Goal: Task Accomplishment & Management: Complete application form

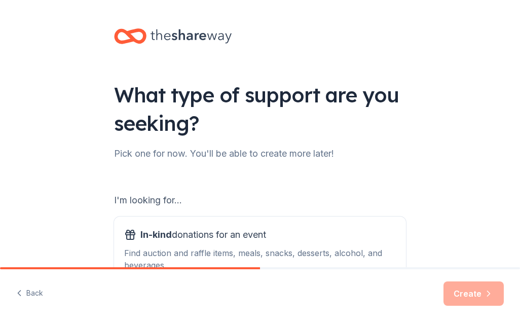
scroll to position [142, 0]
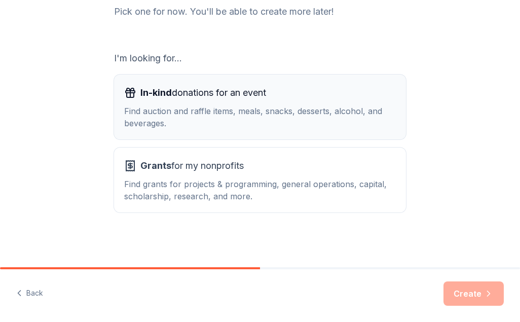
click at [126, 88] on icon "button" at bounding box center [130, 93] width 12 height 12
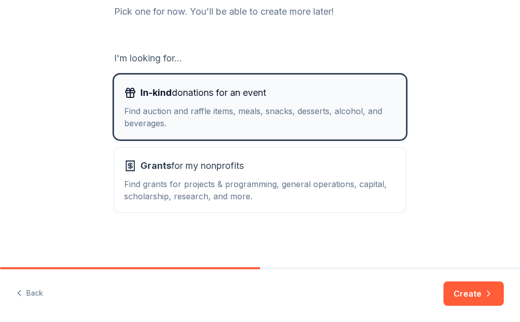
click at [126, 88] on icon "button" at bounding box center [130, 93] width 12 height 12
click at [127, 88] on icon "button" at bounding box center [130, 89] width 7 height 3
click at [124, 92] on icon "button" at bounding box center [130, 93] width 12 height 12
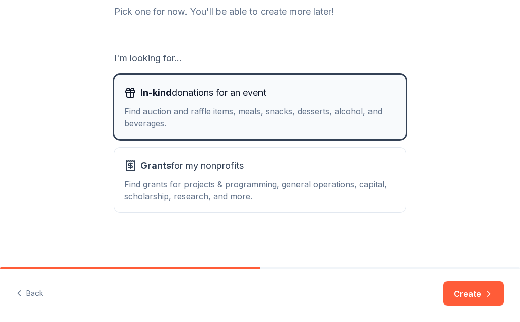
click at [124, 92] on icon "button" at bounding box center [130, 93] width 12 height 12
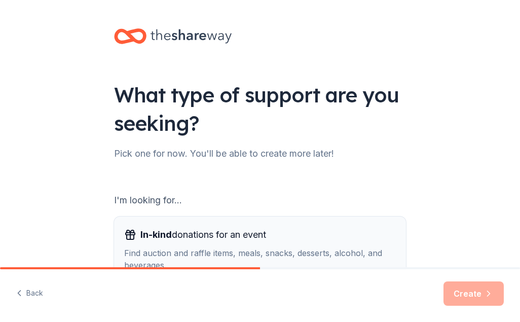
click at [125, 232] on icon "button" at bounding box center [130, 235] width 12 height 12
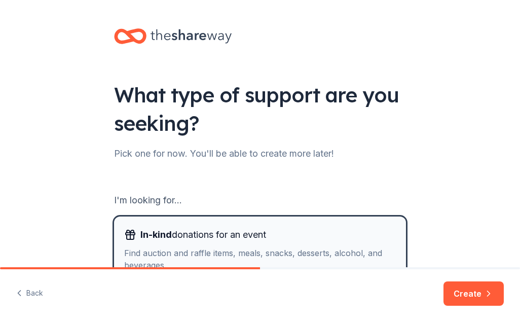
click at [126, 232] on icon "button" at bounding box center [130, 235] width 12 height 12
click at [127, 232] on icon "button" at bounding box center [130, 231] width 7 height 3
click at [125, 232] on icon "button" at bounding box center [130, 235] width 12 height 12
click at [125, 231] on icon "button" at bounding box center [130, 235] width 12 height 12
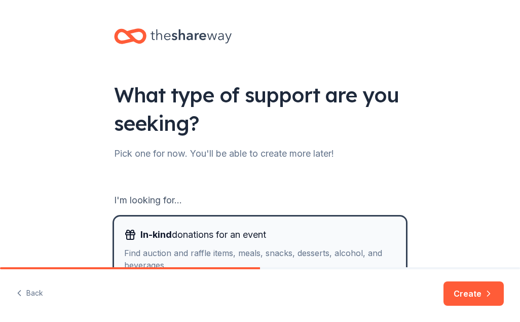
click at [127, 231] on icon "button" at bounding box center [130, 231] width 7 height 3
drag, startPoint x: 33, startPoint y: 20, endPoint x: 313, endPoint y: 64, distance: 283.1
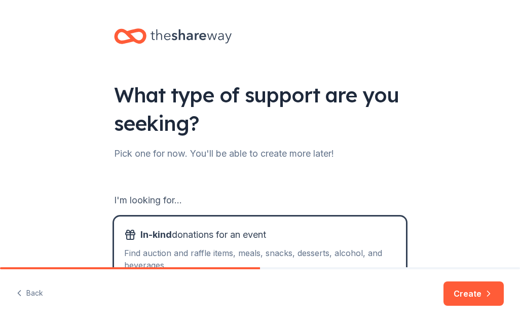
click at [313, 64] on div "What type of support are you seeking? Pick one for now. You'll be able to creat…" at bounding box center [260, 204] width 324 height 409
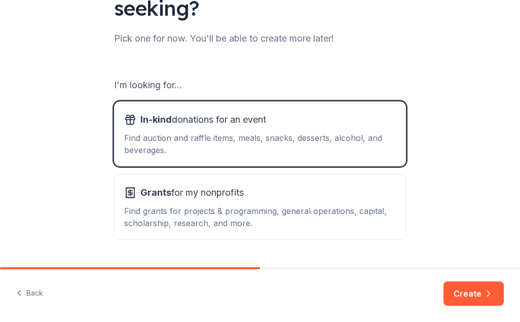
scroll to position [142, 0]
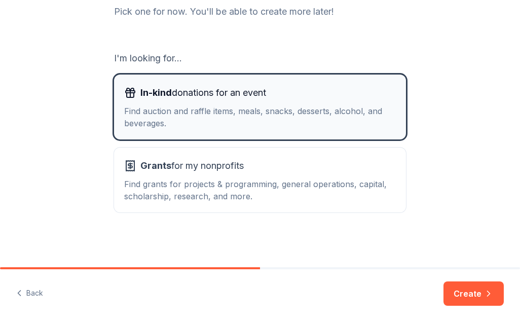
click at [124, 94] on icon "button" at bounding box center [130, 93] width 12 height 12
click at [123, 83] on button "In-kind donations for an event Find auction and raffle items, meals, snacks, de…" at bounding box center [260, 106] width 292 height 65
click at [121, 52] on div "I'm looking for..." at bounding box center [260, 58] width 292 height 16
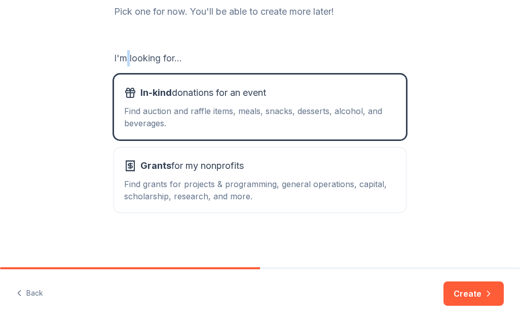
click at [121, 52] on div "I'm looking for..." at bounding box center [260, 58] width 292 height 16
click at [149, 68] on div "I'm looking for... In-kind donations for an event Find auction and raffle items…" at bounding box center [260, 131] width 292 height 162
drag, startPoint x: 149, startPoint y: 68, endPoint x: 142, endPoint y: 100, distance: 32.2
click at [142, 100] on span "In-kind donations for an event" at bounding box center [203, 93] width 126 height 16
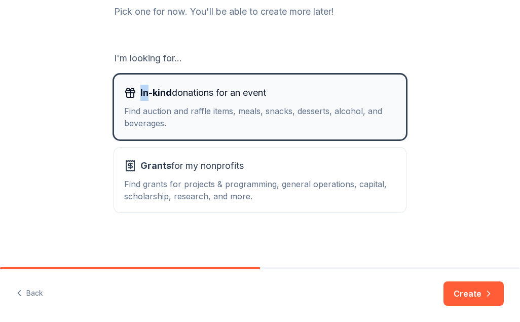
click at [142, 100] on span "In-kind donations for an event" at bounding box center [203, 93] width 126 height 16
click at [126, 91] on rect "button" at bounding box center [130, 92] width 9 height 2
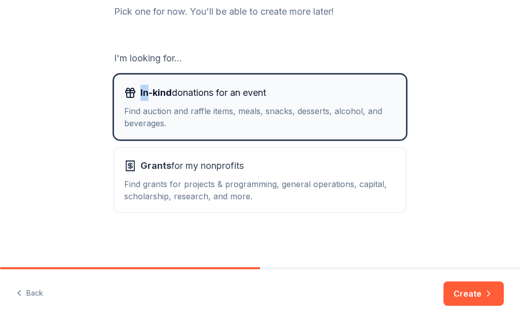
click at [127, 91] on icon "button" at bounding box center [130, 89] width 7 height 3
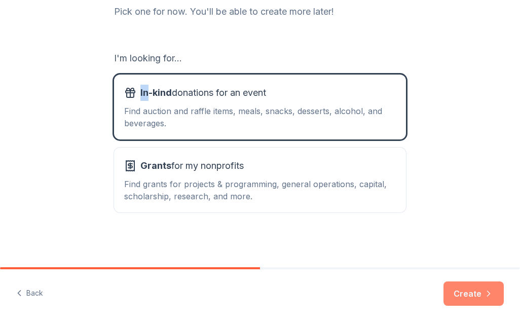
click at [470, 295] on button "Create" at bounding box center [473, 293] width 60 height 24
click at [470, 295] on div "Create" at bounding box center [473, 293] width 60 height 24
click at [470, 294] on div "Create" at bounding box center [473, 293] width 60 height 24
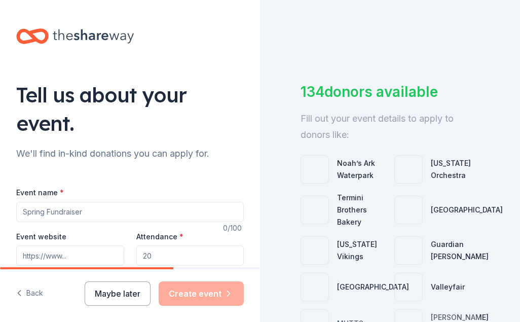
click at [474, 51] on div "134 donors available Fill out your event details to apply to donors like: Noah’…" at bounding box center [390, 161] width 260 height 322
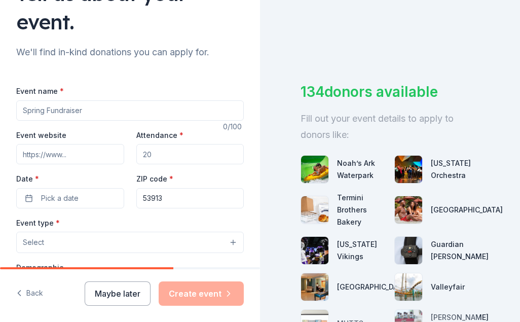
scroll to position [122, 0]
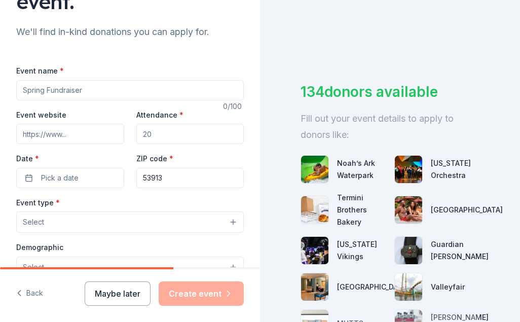
click at [260, 258] on div "134 donors available Fill out your event details to apply to donors like: Noah’…" at bounding box center [390, 161] width 260 height 322
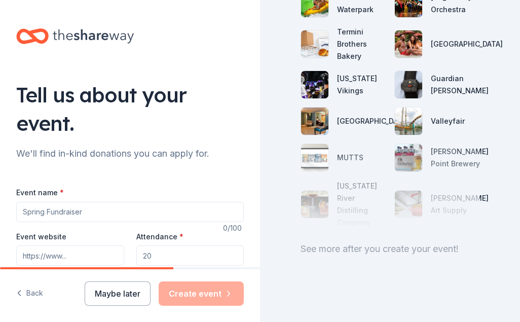
scroll to position [190, 0]
click at [20, 213] on input "Event name *" at bounding box center [130, 212] width 228 height 20
click at [277, 203] on div "134 donors available Fill out your event details to apply to donors like: Noah’…" at bounding box center [390, 161] width 260 height 322
drag, startPoint x: 72, startPoint y: 212, endPoint x: 290, endPoint y: 166, distance: 222.2
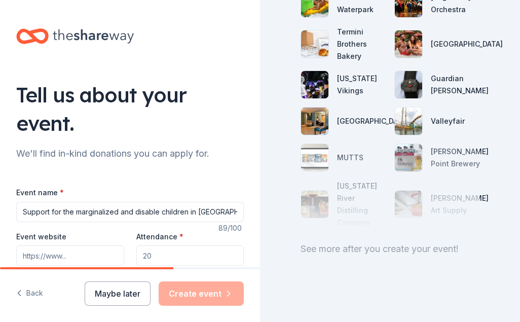
click at [290, 166] on div "134 donors available Fill out your event details to apply to donors like: Noah’…" at bounding box center [390, 161] width 260 height 322
click at [73, 211] on input "Support for the marginalized and disable children in Kenema, Kono,and Kailahun …" at bounding box center [130, 212] width 228 height 20
click at [76, 210] on input "Support for the youngs tale marginalized and disable children in Kenema," at bounding box center [130, 212] width 228 height 20
click at [228, 211] on input "Support for the youngs talented marginalized and disable children in Kenema," at bounding box center [130, 212] width 228 height 20
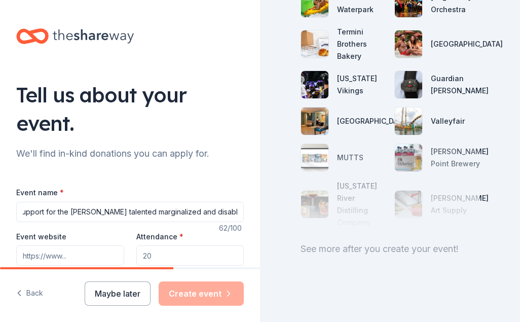
scroll to position [0, 0]
type input "S"
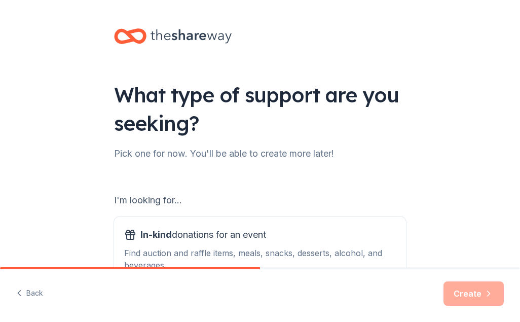
scroll to position [20, 0]
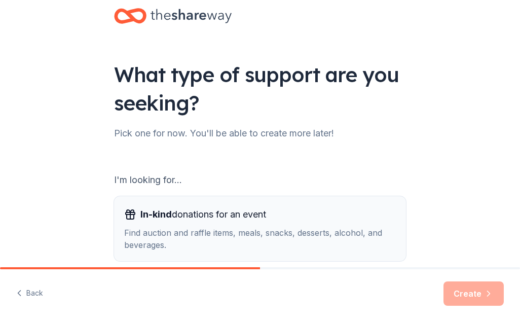
click at [128, 214] on rect "button" at bounding box center [130, 213] width 9 height 2
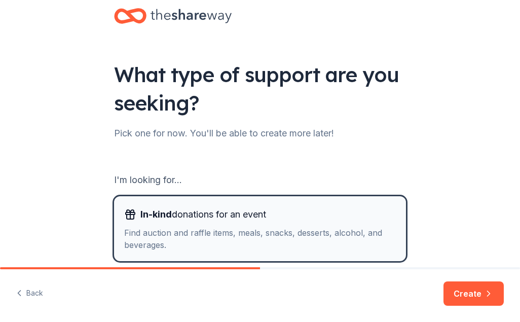
click at [128, 214] on rect "button" at bounding box center [130, 213] width 9 height 2
click at [127, 211] on icon "button" at bounding box center [130, 211] width 7 height 3
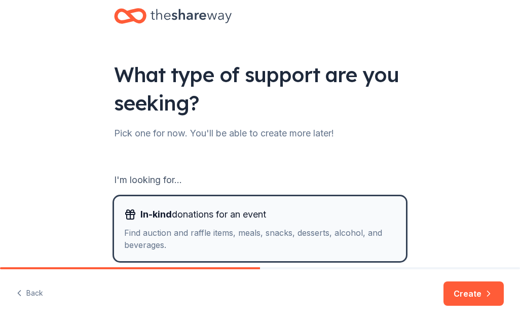
click at [127, 211] on icon "button" at bounding box center [130, 211] width 7 height 3
click at [165, 217] on span "In-kind" at bounding box center [155, 214] width 31 height 11
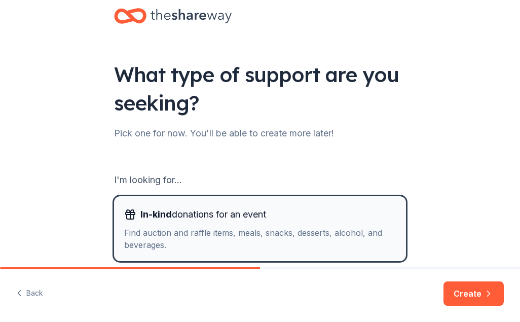
click at [187, 209] on span "In-kind donations for an event" at bounding box center [203, 214] width 126 height 16
click at [186, 209] on span "In-kind donations for an event" at bounding box center [203, 214] width 126 height 16
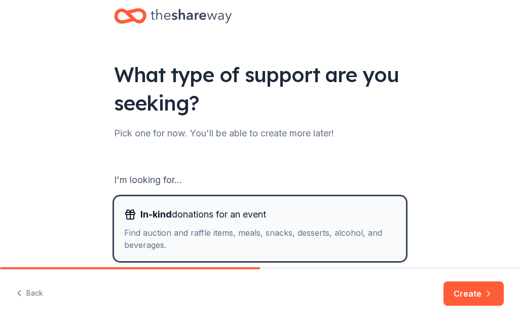
click at [186, 209] on span "In-kind donations for an event" at bounding box center [203, 214] width 126 height 16
click at [187, 209] on span "In-kind donations for an event" at bounding box center [203, 214] width 126 height 16
click at [186, 209] on span "In-kind donations for an event" at bounding box center [203, 214] width 126 height 16
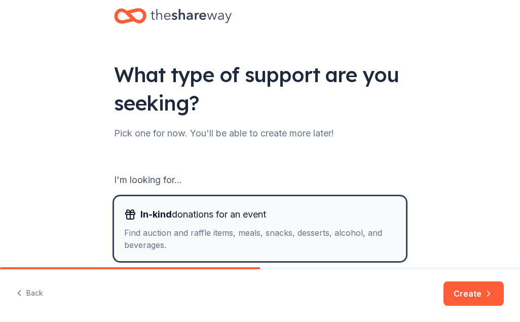
click at [186, 209] on span "In-kind donations for an event" at bounding box center [203, 214] width 126 height 16
click at [126, 213] on icon "button" at bounding box center [130, 214] width 12 height 12
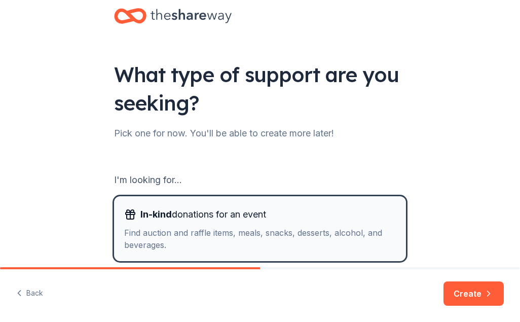
click at [126, 213] on icon "button" at bounding box center [130, 214] width 12 height 12
click at [125, 213] on icon "button" at bounding box center [130, 214] width 12 height 12
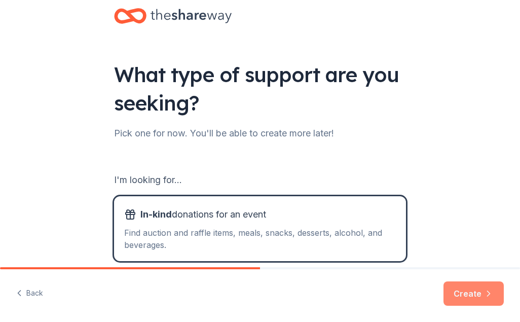
click at [467, 292] on button "Create" at bounding box center [473, 293] width 60 height 24
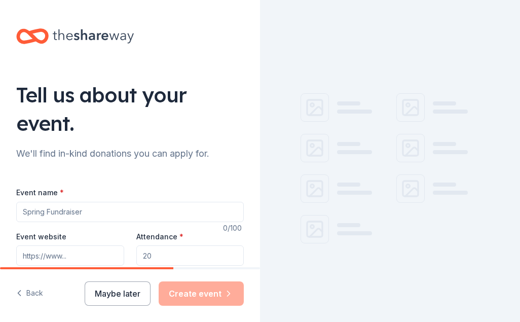
click at [20, 213] on input "Event name *" at bounding box center [130, 212] width 228 height 20
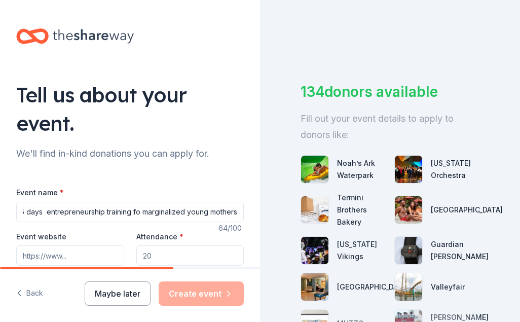
scroll to position [0, 14]
type input "5 days entrepreneurship training fo marginalized young mothers"
click at [21, 253] on input "Event website" at bounding box center [70, 255] width 108 height 20
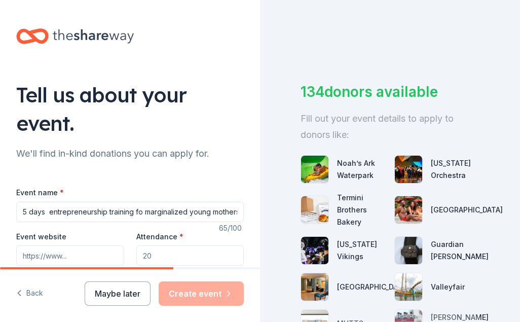
type input "[URL][DOMAIN_NAME]"
click at [145, 254] on input "Attendance *" at bounding box center [190, 255] width 108 height 20
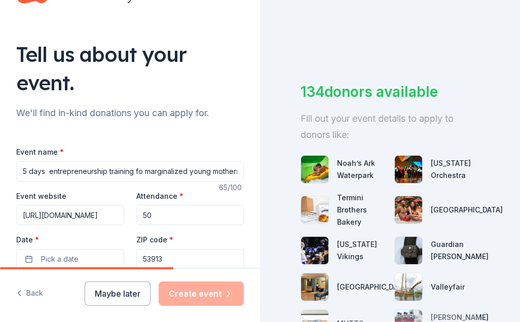
scroll to position [61, 0]
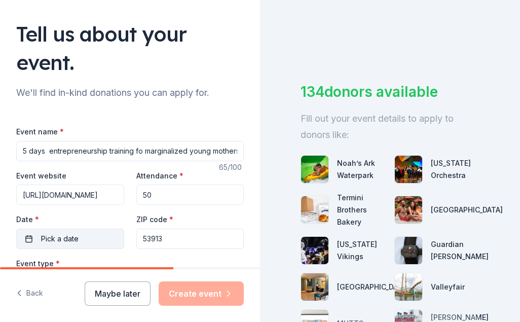
click at [30, 236] on button "Pick a date" at bounding box center [70, 239] width 108 height 20
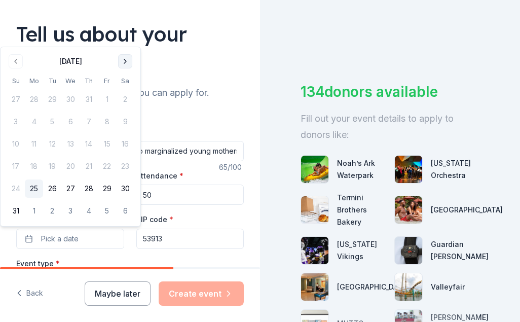
click at [125, 58] on button "Go to next month" at bounding box center [125, 61] width 14 height 14
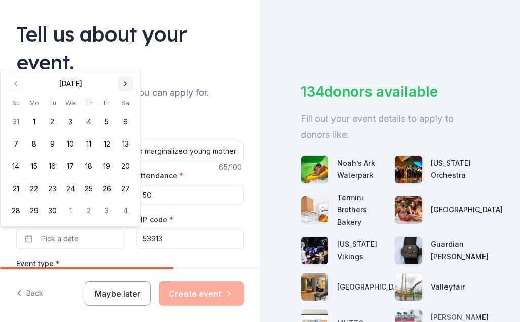
click at [125, 58] on div "Tell us about your event." at bounding box center [130, 48] width 228 height 57
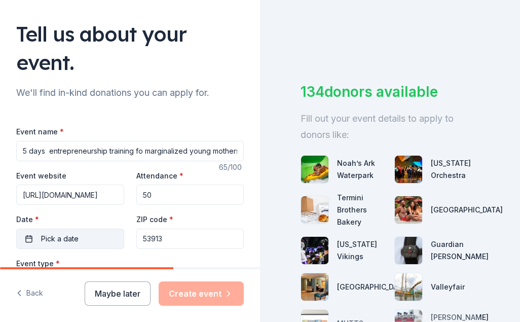
click at [29, 238] on button "Pick a date" at bounding box center [70, 239] width 108 height 20
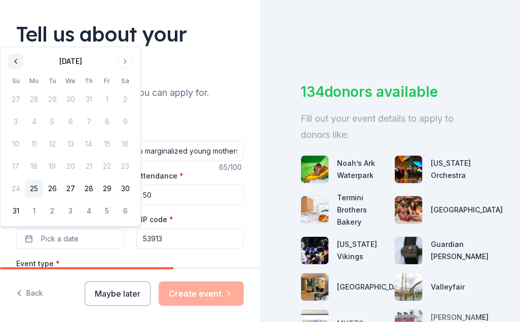
click at [16, 58] on button "Go to previous month" at bounding box center [16, 61] width 14 height 14
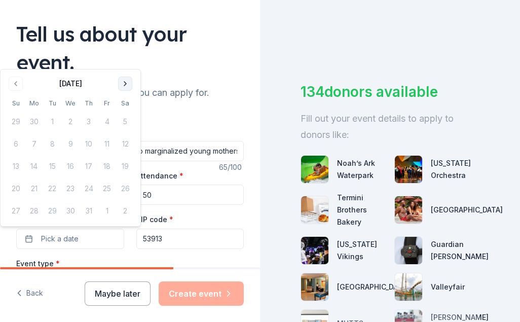
click at [125, 82] on button "Go to next month" at bounding box center [125, 84] width 14 height 14
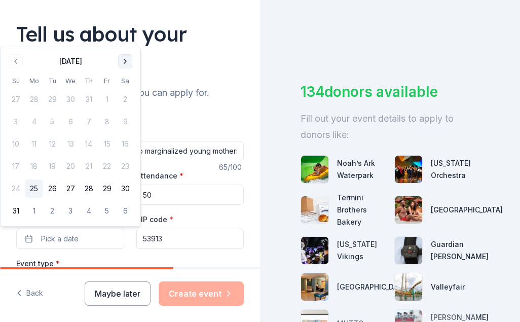
click at [124, 58] on button "Go to next month" at bounding box center [125, 61] width 14 height 14
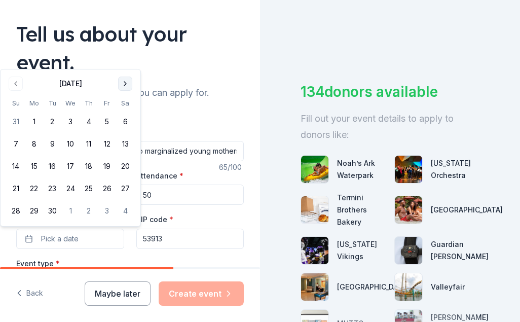
click at [124, 80] on button "Go to next month" at bounding box center [125, 84] width 14 height 14
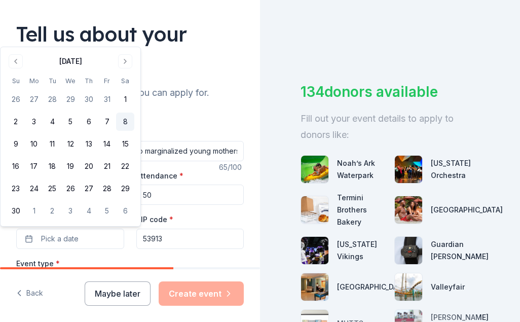
click at [125, 121] on button "8" at bounding box center [125, 121] width 18 height 18
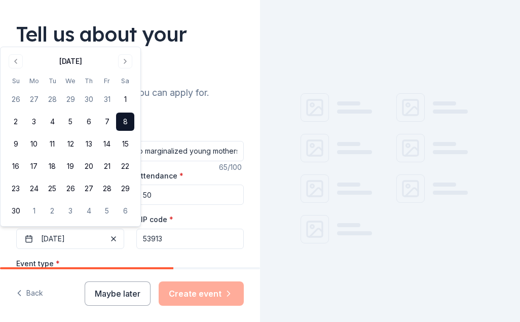
click at [315, 191] on icon at bounding box center [316, 192] width 13 height 8
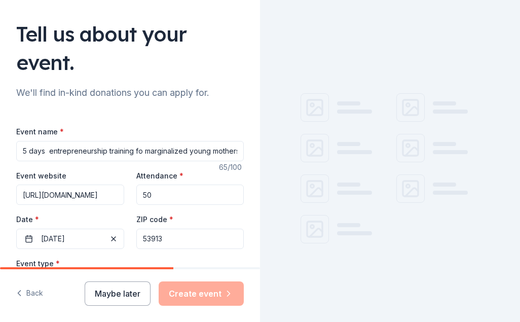
click at [138, 238] on input "53913" at bounding box center [190, 239] width 108 height 20
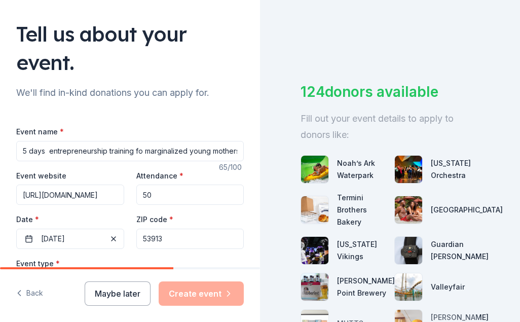
click at [149, 194] on input "50" at bounding box center [190, 194] width 108 height 20
type input "50"
click at [138, 239] on input "53913" at bounding box center [190, 239] width 108 height 20
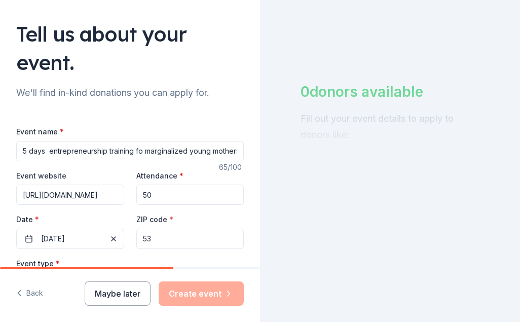
type input "5"
type input "P"
type input "53913"
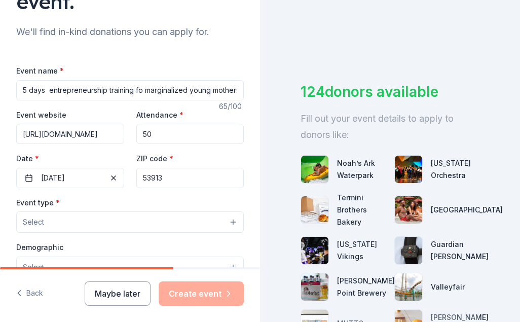
scroll to position [142, 0]
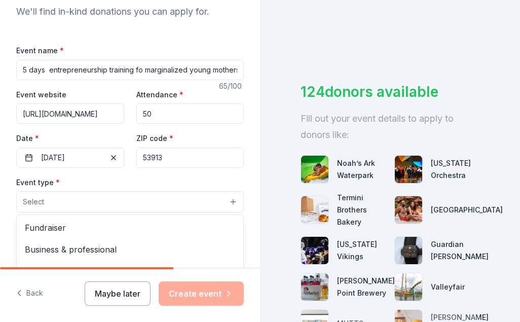
click at [24, 199] on span "Select" at bounding box center [33, 202] width 21 height 12
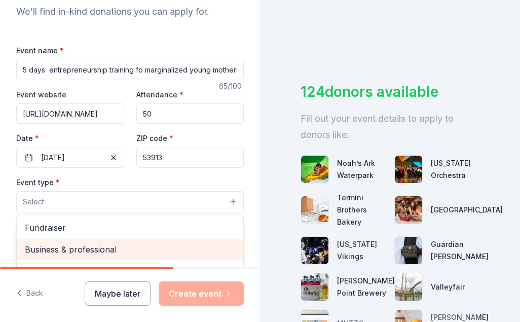
click at [54, 248] on span "Business & professional" at bounding box center [130, 249] width 210 height 13
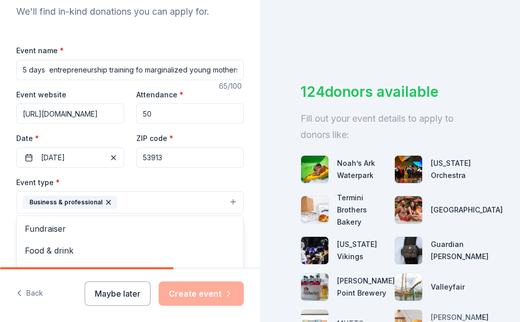
click at [107, 201] on icon "button" at bounding box center [108, 202] width 8 height 8
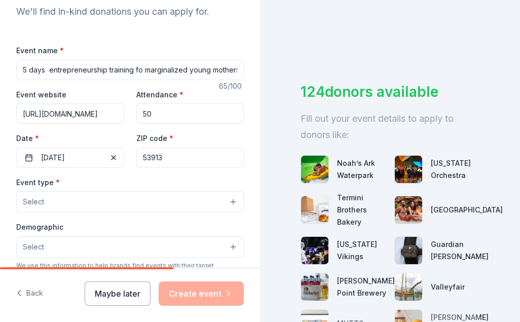
click at [51, 200] on button "Select" at bounding box center [130, 201] width 228 height 21
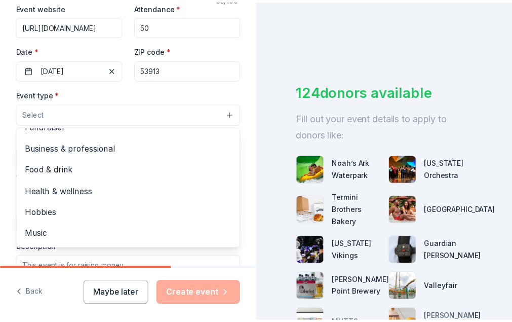
scroll to position [0, 0]
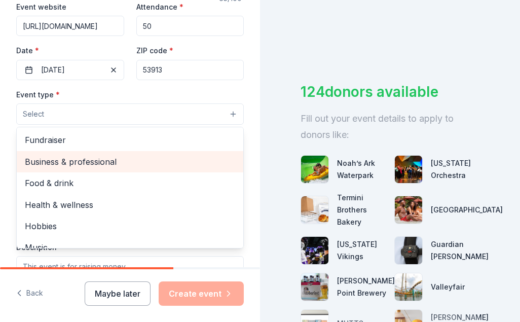
click at [73, 159] on span "Business & professional" at bounding box center [130, 161] width 210 height 13
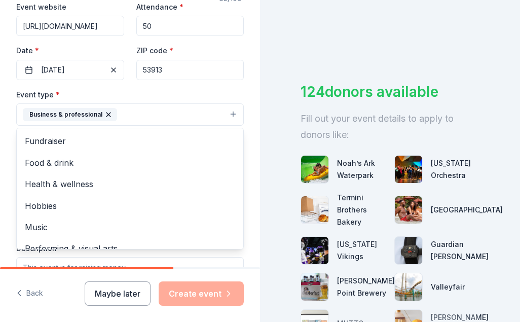
click at [311, 32] on div "Tell us about your event. We'll find in-kind donations you can apply for. Event…" at bounding box center [260, 161] width 520 height 322
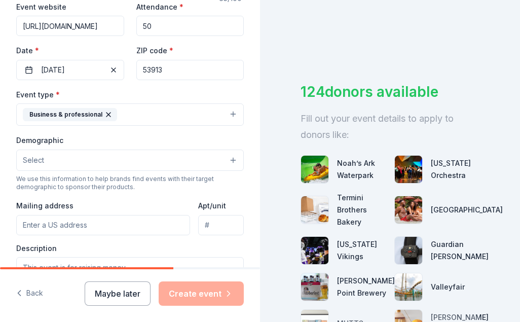
click at [34, 157] on span "Select" at bounding box center [33, 160] width 21 height 12
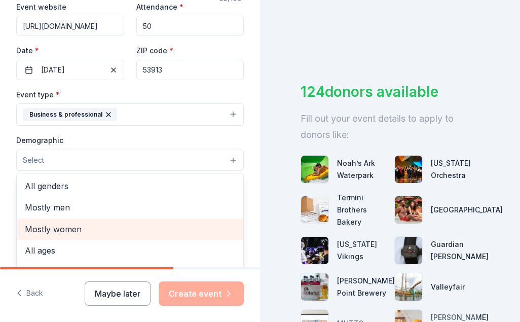
click at [39, 227] on span "Mostly women" at bounding box center [130, 228] width 210 height 13
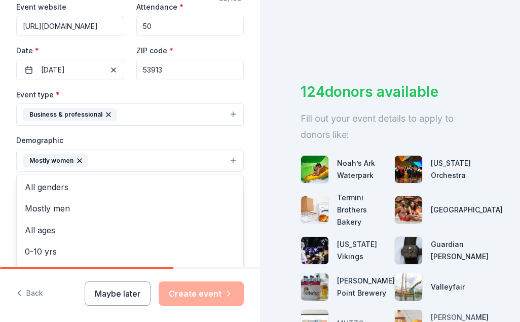
click at [276, 179] on div "Tell us about your event. We'll find in-kind donations you can apply for. Event…" at bounding box center [260, 161] width 520 height 322
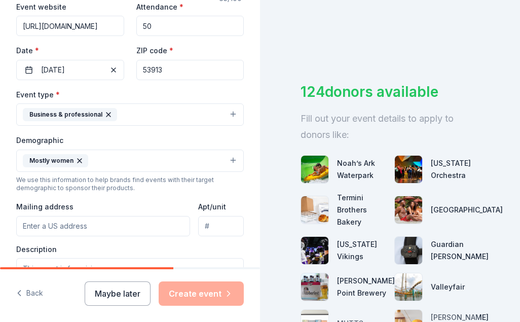
click at [23, 226] on input "Mailing address" at bounding box center [103, 226] width 174 height 20
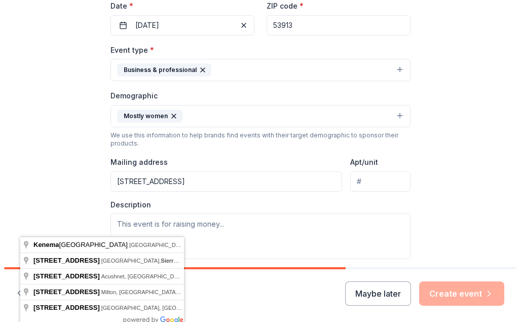
scroll to position [0, 11]
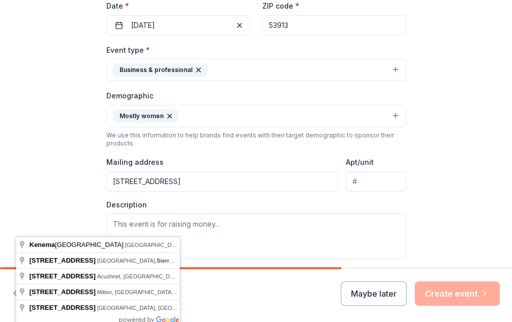
type input "[STREET_ADDRESS]"
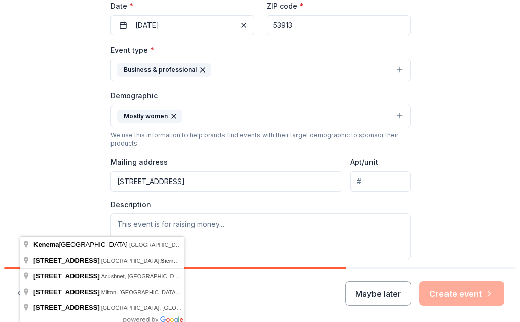
scroll to position [0, 0]
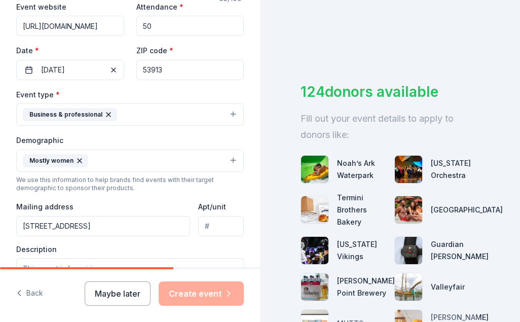
click at [277, 225] on div "124 donors available Fill out your event details to apply to donors like: Noah’…" at bounding box center [390, 161] width 260 height 322
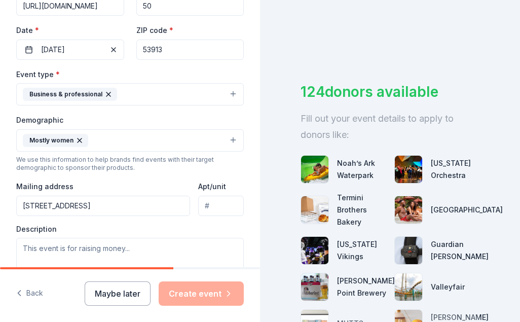
scroll to position [270, 0]
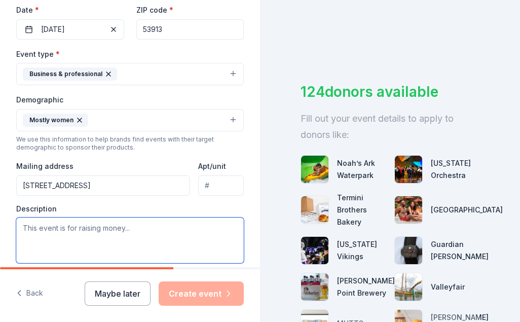
click at [26, 227] on textarea at bounding box center [130, 240] width 228 height 46
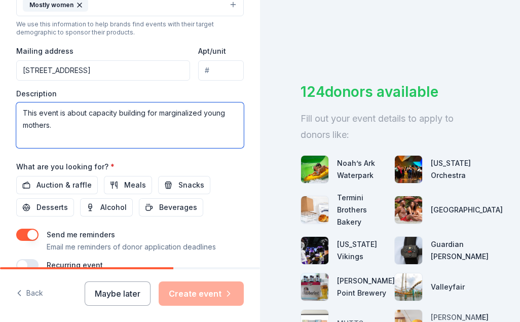
scroll to position [392, 0]
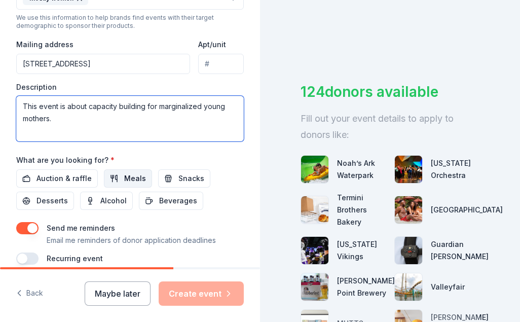
type textarea "This event is about capacity building for marginalized young mothers."
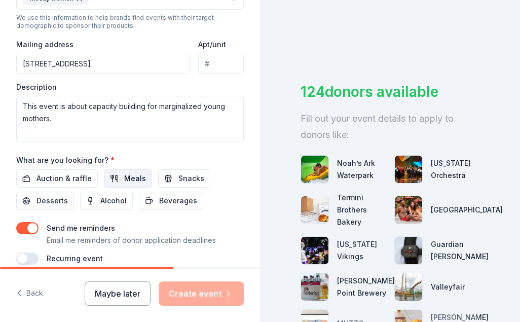
click at [112, 174] on button "Meals" at bounding box center [128, 178] width 48 height 18
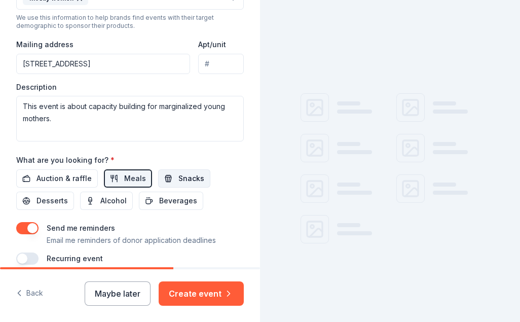
click at [179, 177] on span "Snacks" at bounding box center [191, 178] width 26 height 12
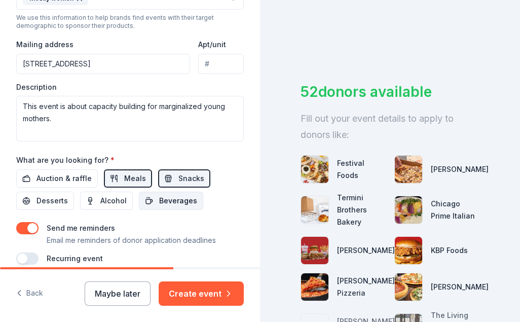
click at [171, 196] on span "Beverages" at bounding box center [178, 201] width 38 height 12
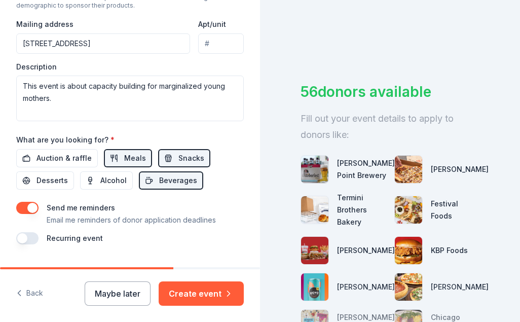
scroll to position [438, 0]
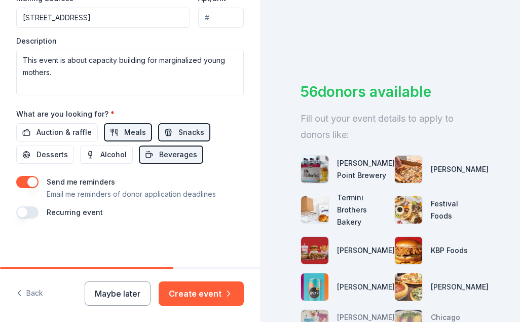
click at [404, 258] on img at bounding box center [408, 250] width 27 height 27
click at [403, 257] on img at bounding box center [408, 250] width 27 height 27
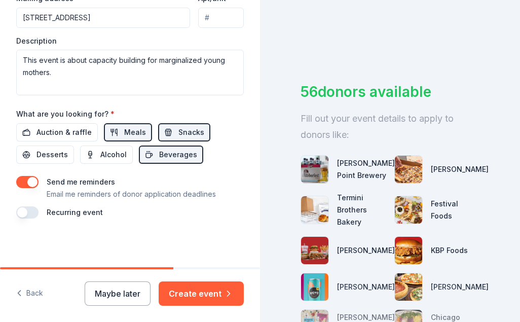
click at [403, 257] on img at bounding box center [408, 250] width 27 height 27
click at [404, 257] on img at bounding box center [408, 250] width 27 height 27
click at [402, 251] on img at bounding box center [408, 250] width 27 height 27
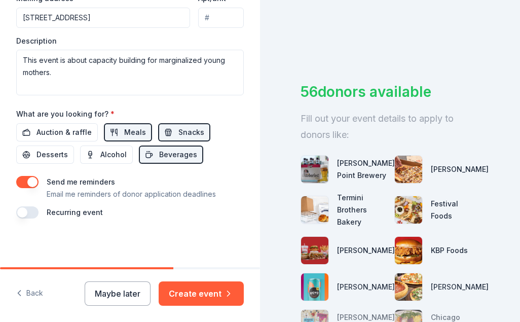
click at [402, 172] on img at bounding box center [408, 169] width 27 height 27
click at [313, 176] on img at bounding box center [314, 169] width 27 height 27
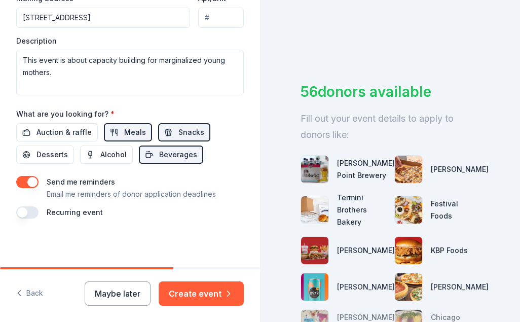
click at [313, 176] on img at bounding box center [314, 169] width 27 height 27
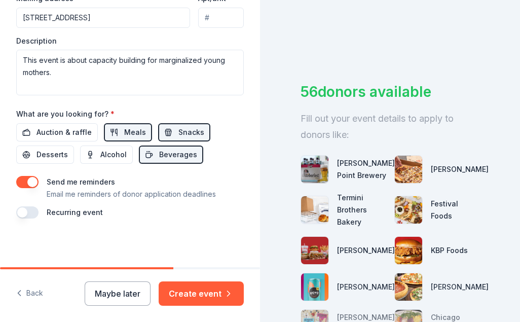
click at [313, 176] on img at bounding box center [314, 169] width 27 height 27
click at [400, 256] on img at bounding box center [408, 250] width 27 height 27
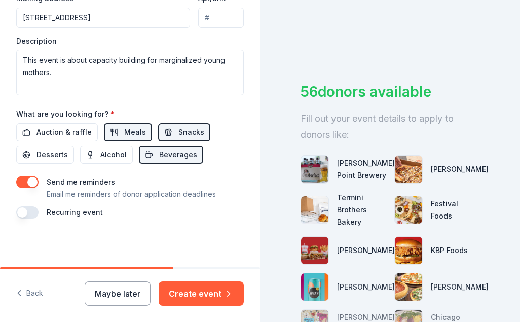
click at [400, 256] on img at bounding box center [408, 250] width 27 height 27
click at [397, 244] on div at bounding box center [408, 250] width 28 height 28
click at [397, 244] on div "[PERSON_NAME] Point Brewery [PERSON_NAME] Termini Brothers Bakery Festival Food…" at bounding box center [389, 268] width 179 height 251
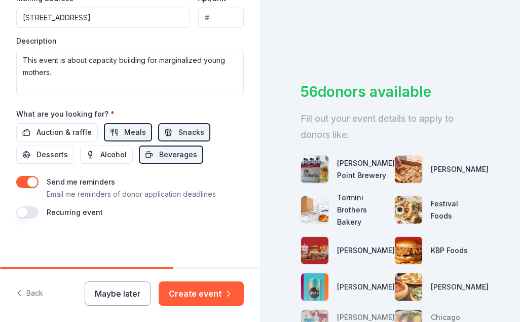
click at [401, 257] on img at bounding box center [408, 250] width 27 height 27
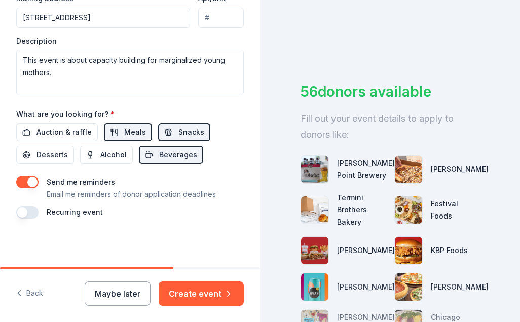
click at [401, 257] on img at bounding box center [408, 250] width 27 height 27
click at [400, 257] on img at bounding box center [408, 250] width 27 height 27
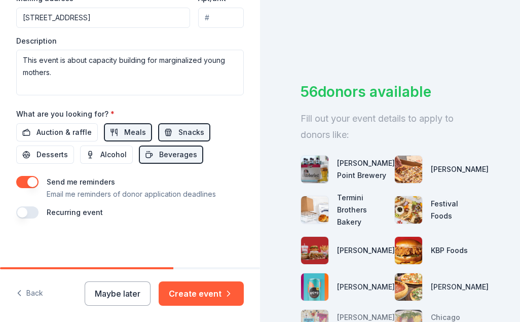
click at [400, 257] on img at bounding box center [408, 250] width 27 height 27
click at [183, 290] on button "Create event" at bounding box center [201, 293] width 85 height 24
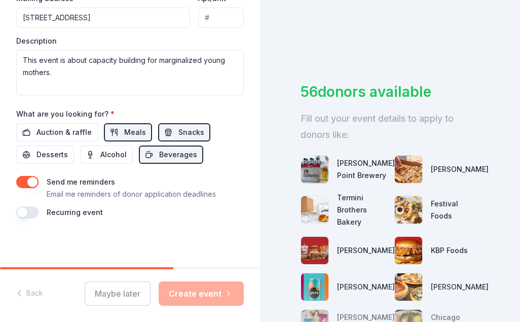
click at [195, 292] on div "Maybe later Create event" at bounding box center [164, 293] width 159 height 24
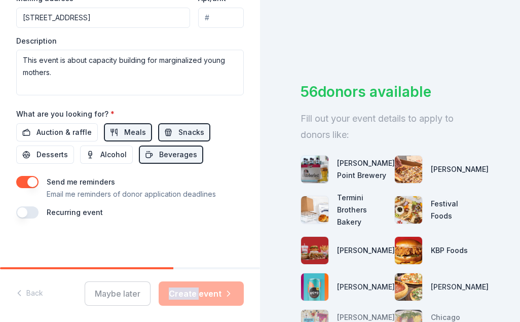
click at [280, 103] on div "56 donors available Fill out your event details to apply to donors like: [PERSO…" at bounding box center [390, 161] width 260 height 322
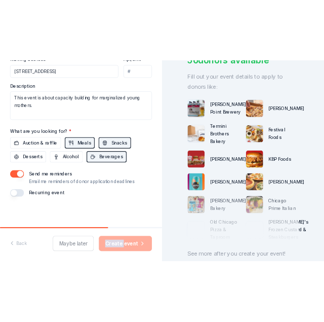
scroll to position [101, 0]
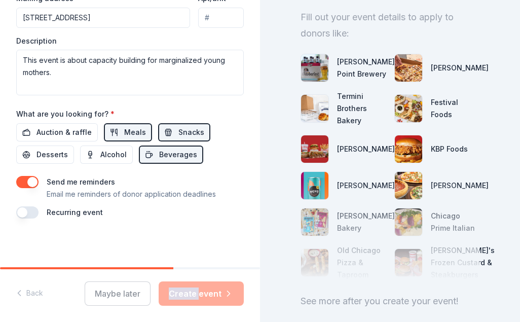
click at [268, 284] on div "56 donors available Fill out your event details to apply to donors like: [PERSO…" at bounding box center [390, 161] width 260 height 322
click at [262, 275] on div "56 donors available Fill out your event details to apply to donors like: [PERSO…" at bounding box center [390, 161] width 260 height 322
drag, startPoint x: 262, startPoint y: 275, endPoint x: 235, endPoint y: 284, distance: 28.7
click at [262, 275] on div "56 donors available Fill out your event details to apply to donors like: [PERSO…" at bounding box center [390, 161] width 260 height 322
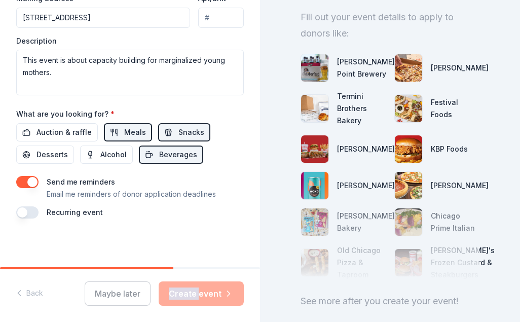
click at [186, 297] on div "Maybe later Create event" at bounding box center [164, 293] width 159 height 24
click at [193, 288] on div "Maybe later Create event" at bounding box center [164, 293] width 159 height 24
click at [193, 287] on div "Maybe later Create event" at bounding box center [164, 293] width 159 height 24
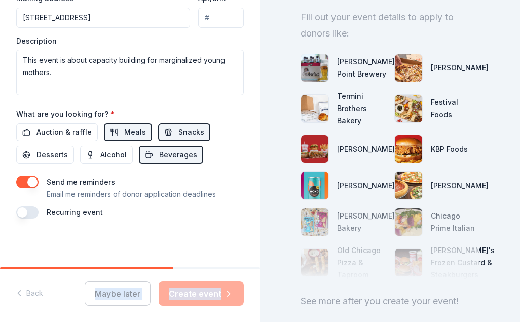
click at [193, 287] on div "Maybe later Create event" at bounding box center [164, 293] width 159 height 24
click at [193, 288] on div "Maybe later Create event" at bounding box center [164, 293] width 159 height 24
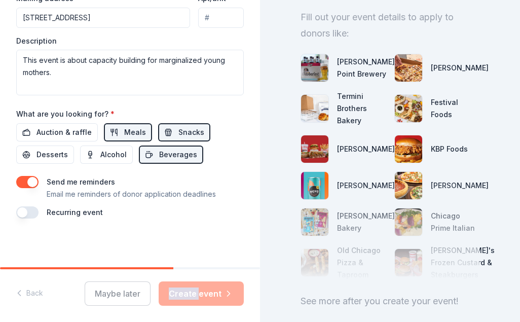
click at [193, 288] on div "Maybe later Create event" at bounding box center [164, 293] width 159 height 24
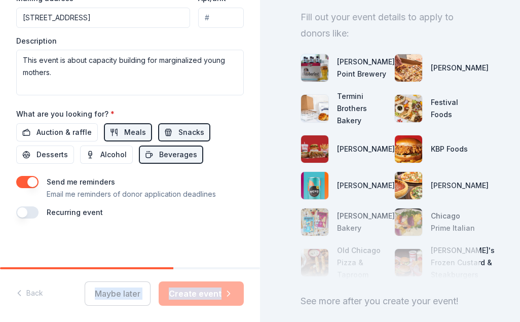
click at [193, 288] on div "Maybe later Create event" at bounding box center [164, 293] width 159 height 24
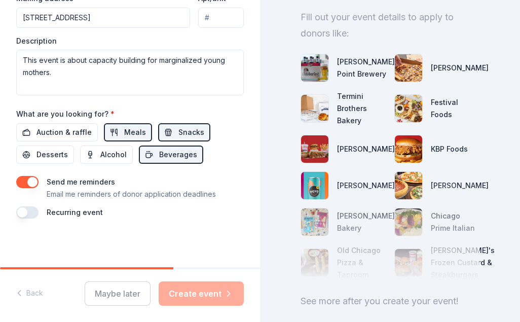
click at [210, 285] on div "Maybe later Create event" at bounding box center [164, 293] width 159 height 24
click at [219, 293] on div "Maybe later Create event" at bounding box center [164, 293] width 159 height 24
click at [228, 293] on div "Maybe later Create event" at bounding box center [164, 293] width 159 height 24
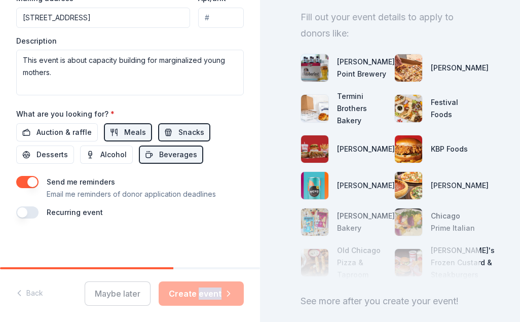
click at [228, 293] on div "Maybe later Create event" at bounding box center [164, 293] width 159 height 24
click at [190, 304] on div "Maybe later Create event" at bounding box center [164, 293] width 159 height 24
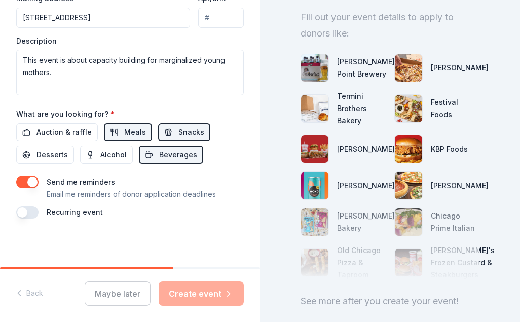
drag, startPoint x: 190, startPoint y: 304, endPoint x: 187, endPoint y: 297, distance: 7.3
click at [187, 297] on div "Maybe later Create event" at bounding box center [164, 293] width 159 height 24
click at [186, 296] on div "Maybe later Create event" at bounding box center [164, 293] width 159 height 24
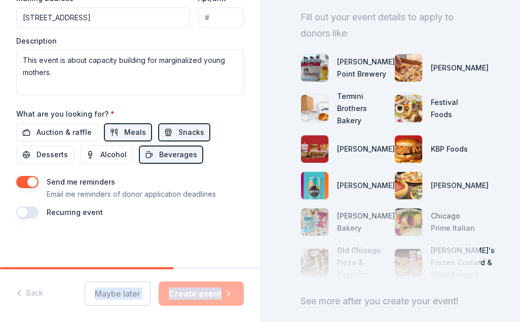
click at [186, 297] on div "Maybe later Create event" at bounding box center [164, 293] width 159 height 24
click at [186, 296] on div "Maybe later Create event" at bounding box center [164, 293] width 159 height 24
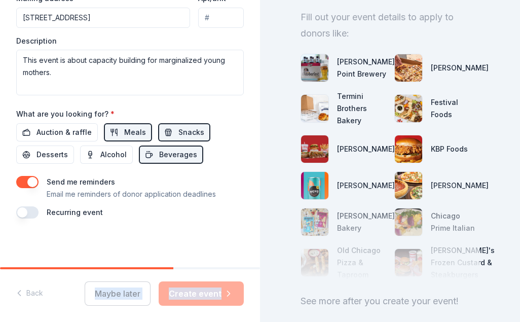
click at [186, 296] on div "Maybe later Create event" at bounding box center [164, 293] width 159 height 24
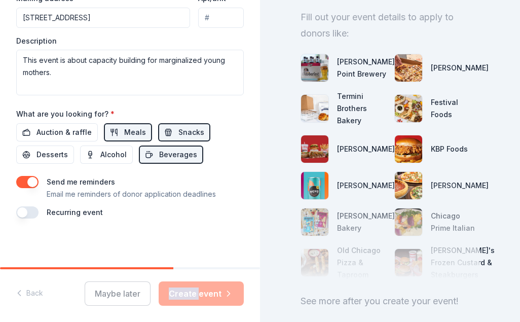
click at [186, 296] on div "Maybe later Create event" at bounding box center [164, 293] width 159 height 24
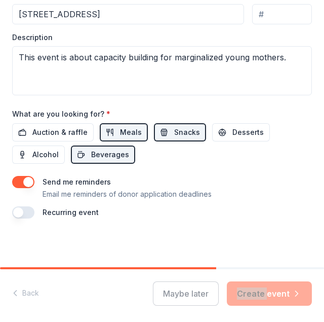
scroll to position [397, 0]
click at [267, 292] on div "Maybe later Create event" at bounding box center [232, 293] width 159 height 24
click at [272, 289] on div "Maybe later Create event" at bounding box center [232, 293] width 159 height 24
click at [259, 290] on div "Maybe later Create event" at bounding box center [232, 293] width 159 height 24
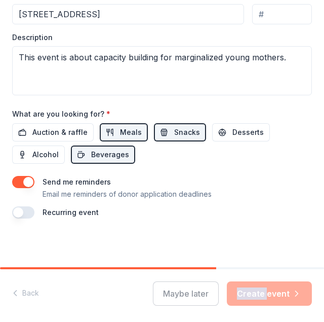
click at [259, 290] on div "Maybe later Create event" at bounding box center [232, 293] width 159 height 24
click at [258, 290] on div "Maybe later Create event" at bounding box center [232, 293] width 159 height 24
click at [253, 296] on div "Maybe later Create event" at bounding box center [232, 293] width 159 height 24
